Goal: Task Accomplishment & Management: Manage account settings

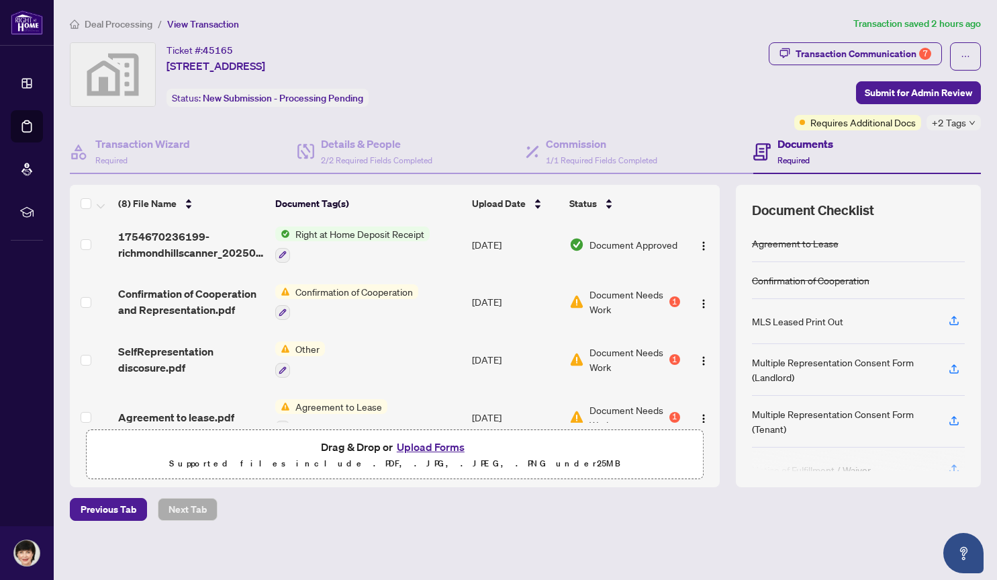
scroll to position [69, 0]
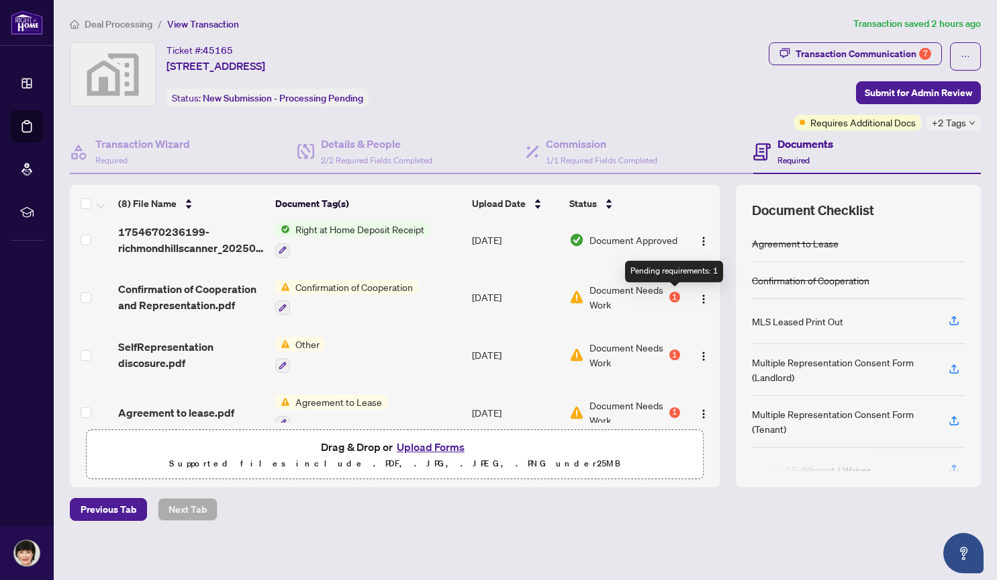
click at [672, 300] on div "1" at bounding box center [675, 296] width 11 height 11
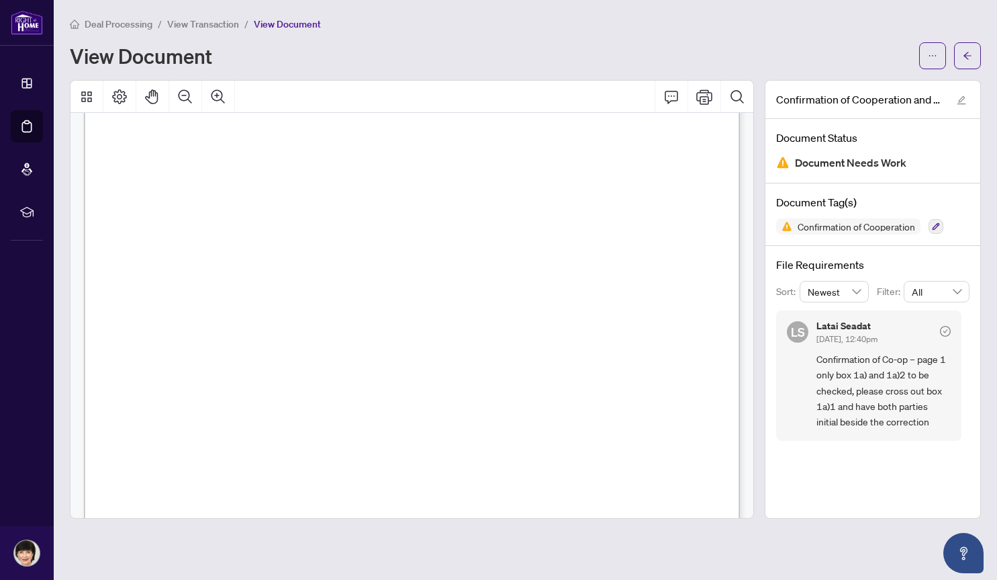
scroll to position [73, 0]
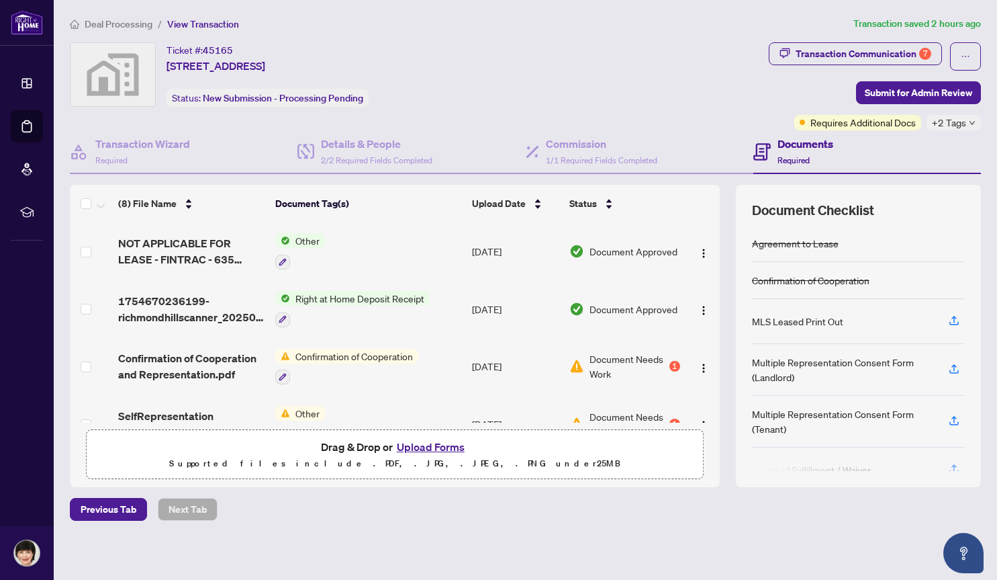
scroll to position [77, 0]
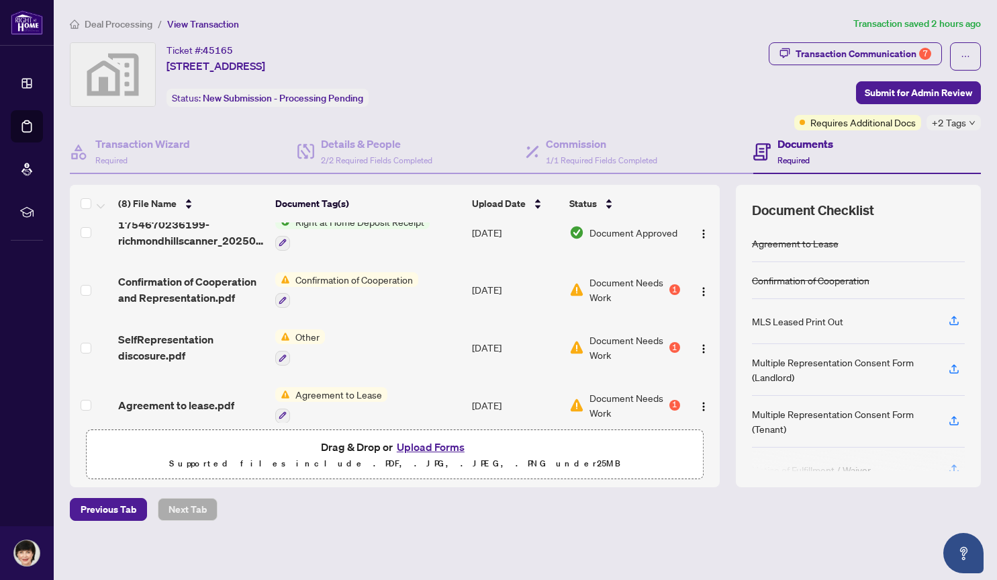
click at [680, 343] on td "Document Needs Work 1" at bounding box center [625, 347] width 122 height 58
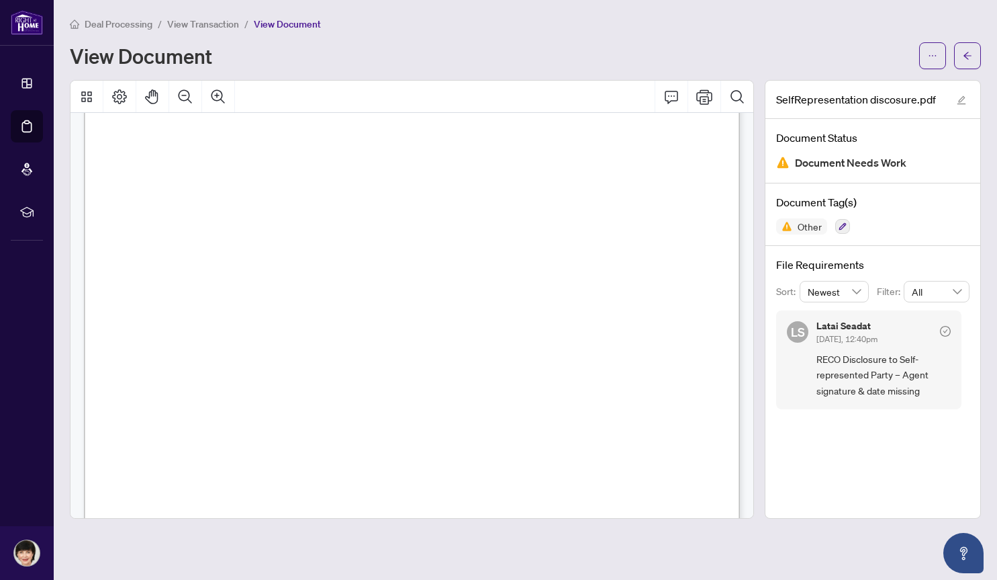
scroll to position [1086, 0]
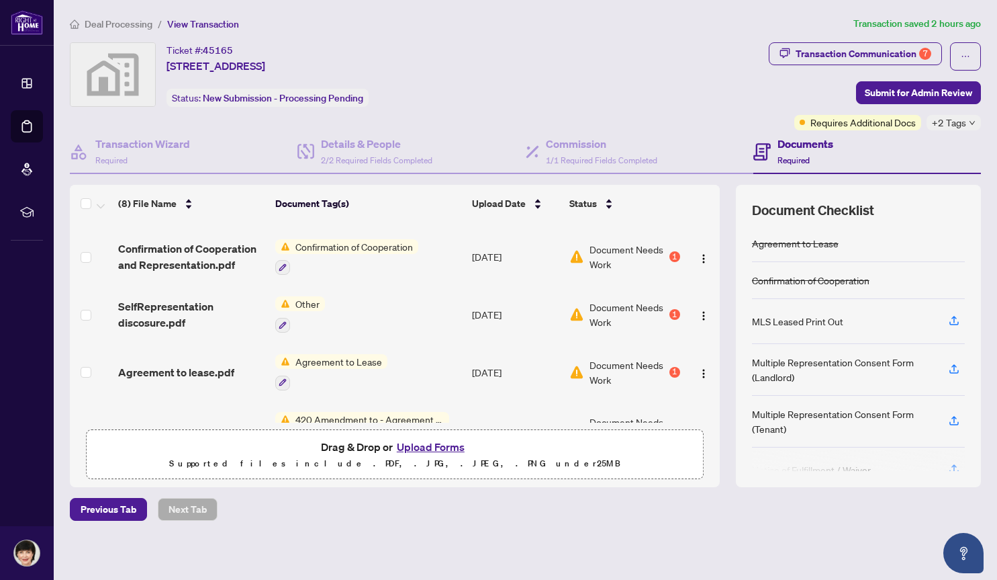
scroll to position [153, 0]
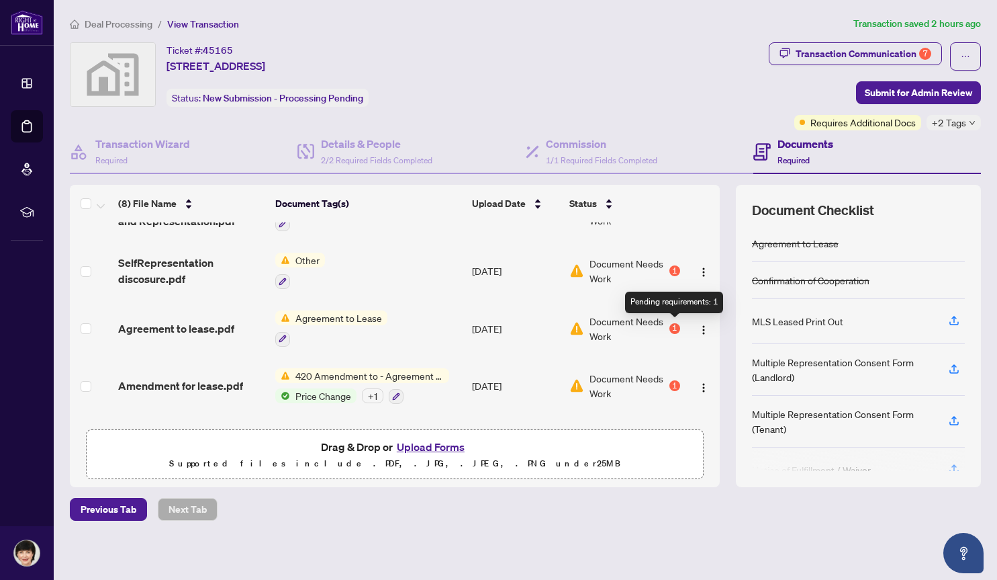
click at [675, 326] on div "1" at bounding box center [675, 328] width 11 height 11
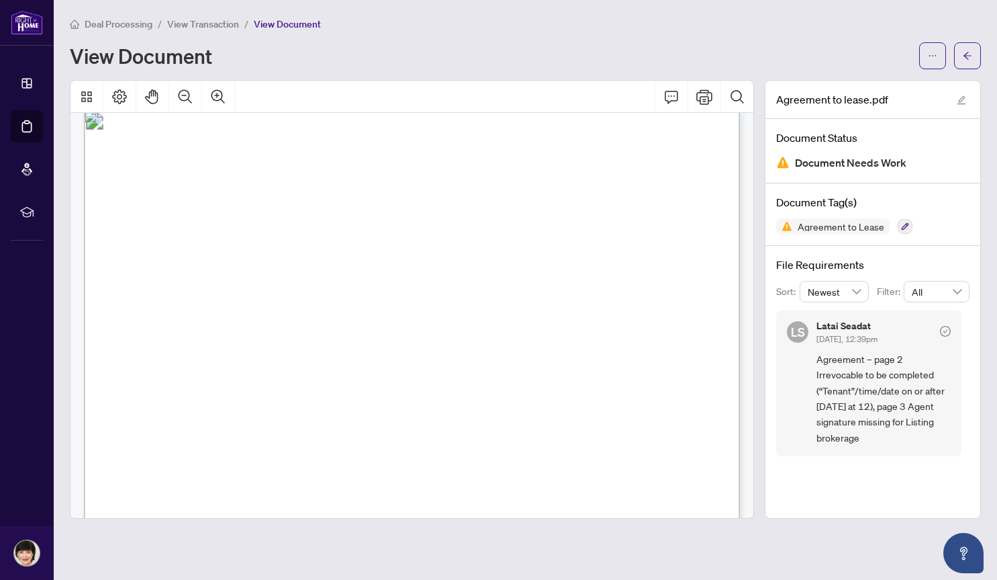
scroll to position [917, 0]
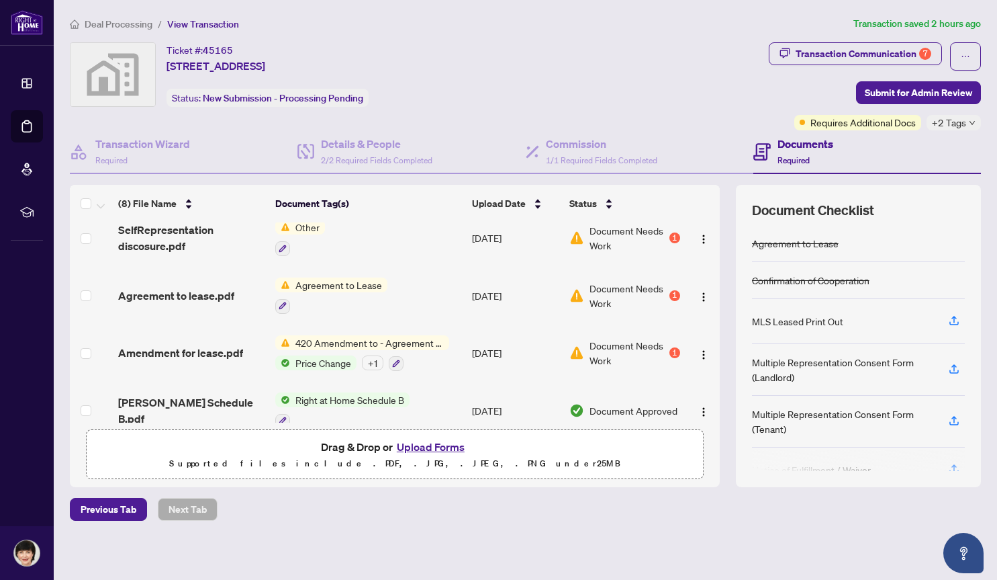
scroll to position [189, 0]
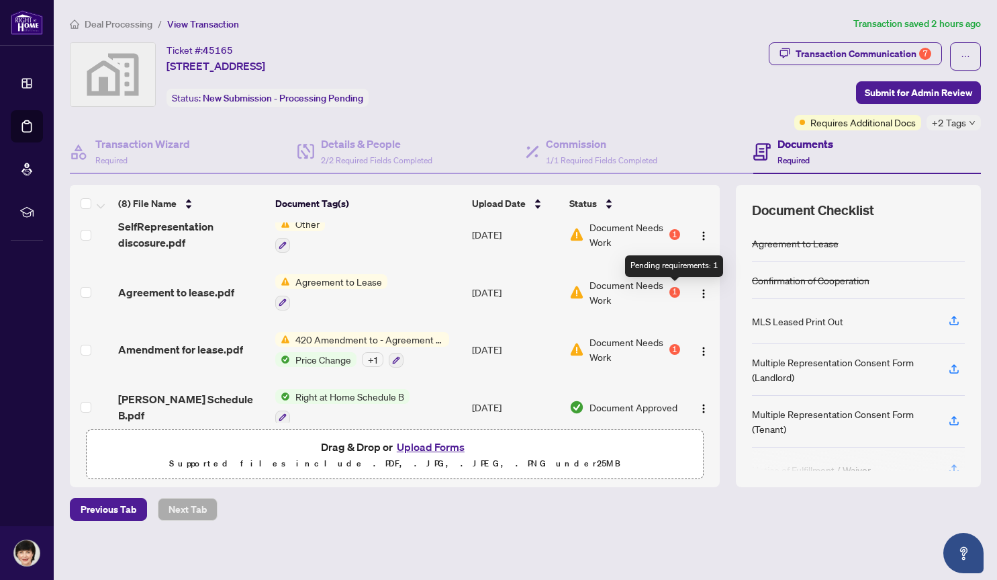
click at [677, 289] on div "1" at bounding box center [675, 292] width 11 height 11
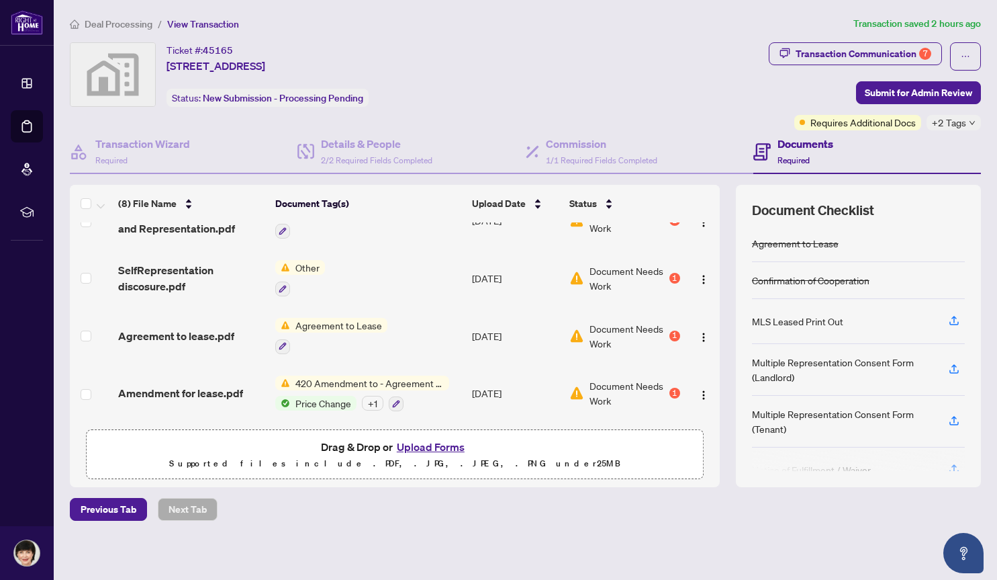
scroll to position [230, 0]
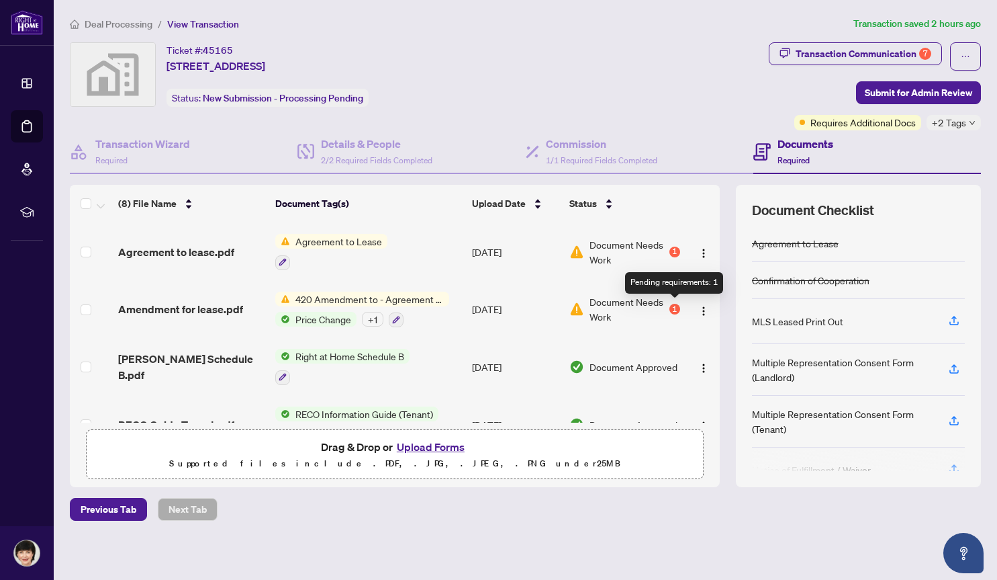
click at [676, 306] on div "1" at bounding box center [675, 309] width 11 height 11
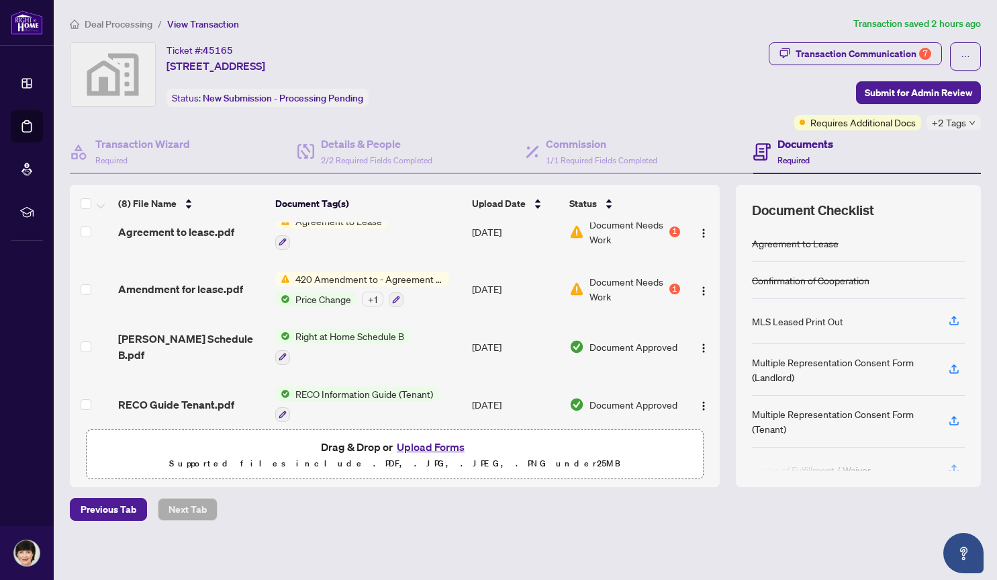
scroll to position [259, 0]
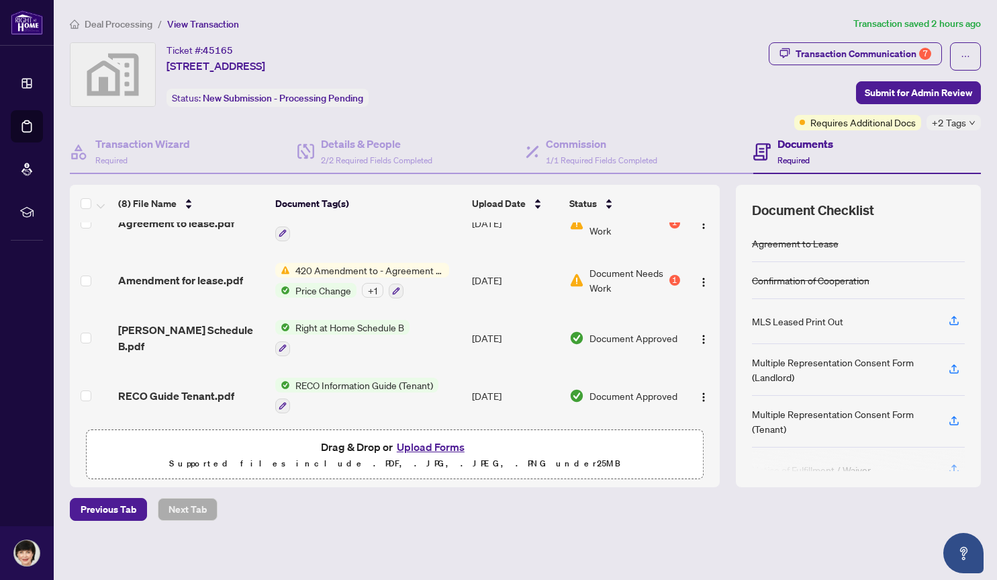
click at [338, 271] on span "420 Amendment to - Agreement to Lease - Residential" at bounding box center [369, 270] width 159 height 15
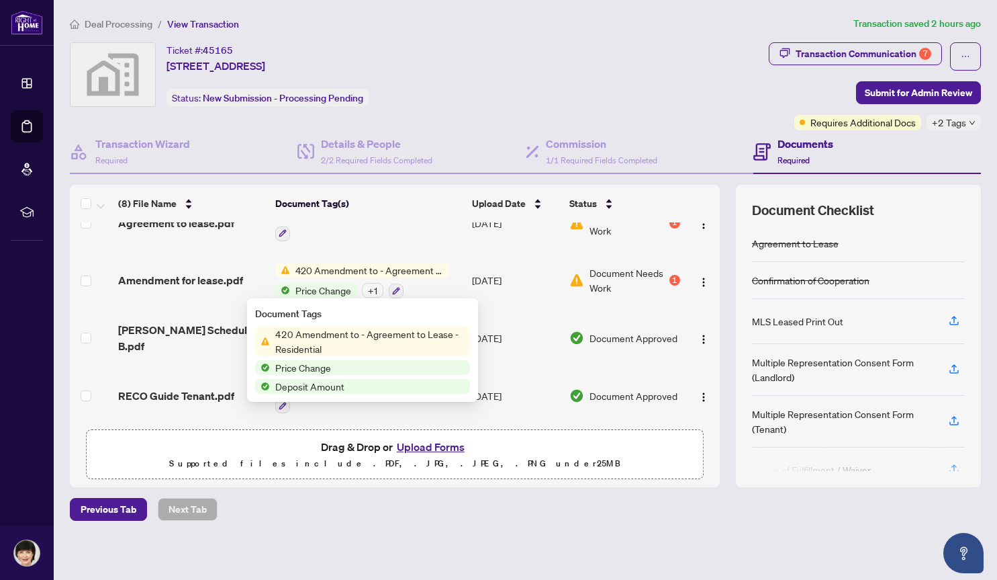
click at [345, 267] on span "420 Amendment to - Agreement to Lease - Residential" at bounding box center [369, 270] width 159 height 15
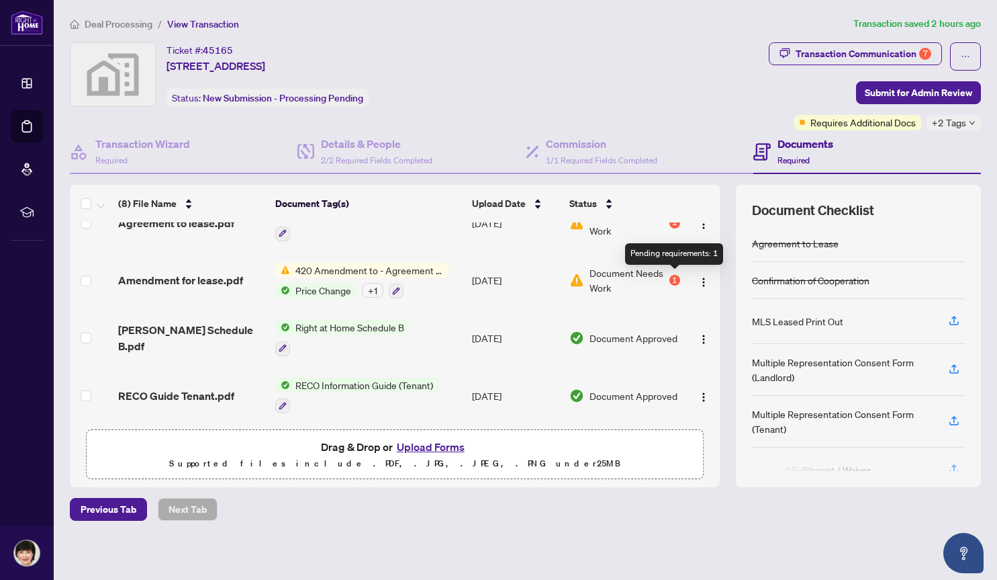
click at [676, 275] on div "1" at bounding box center [675, 280] width 11 height 11
